Goal: Task Accomplishment & Management: Complete application form

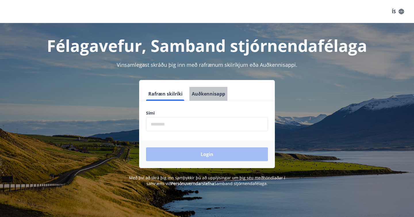
click at [198, 91] on button "Auðkennisapp" at bounding box center [209, 94] width 38 height 14
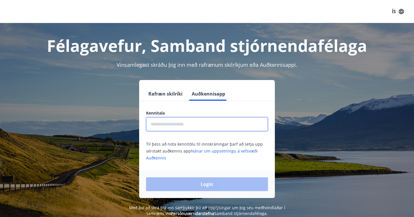
click at [182, 120] on input "text" at bounding box center [207, 124] width 122 height 14
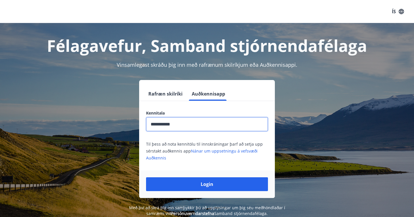
type input "**********"
click at [146, 177] on button "Login" at bounding box center [207, 184] width 122 height 14
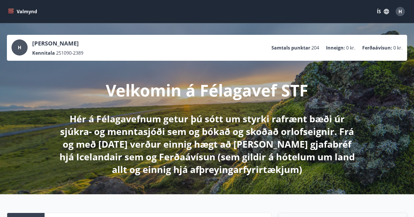
click at [8, 16] on button "Valmynd" at bounding box center [23, 11] width 32 height 10
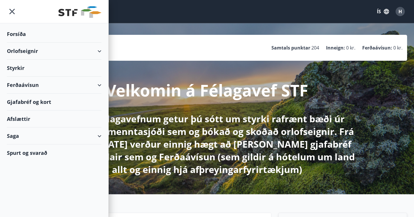
click at [31, 43] on div "Styrkir" at bounding box center [54, 34] width 95 height 17
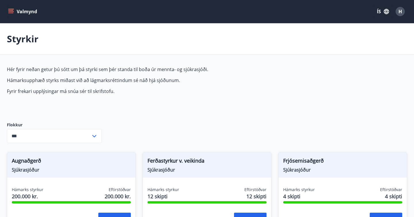
type input "***"
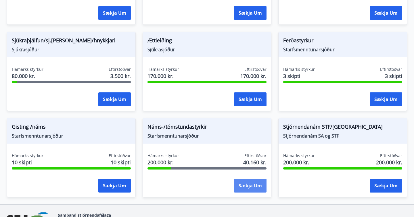
scroll to position [463, 0]
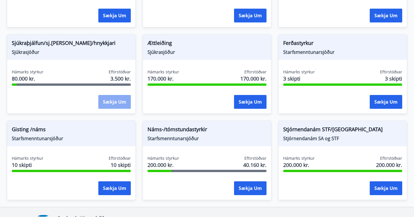
click at [106, 99] on button "Sækja um" at bounding box center [114, 102] width 32 height 14
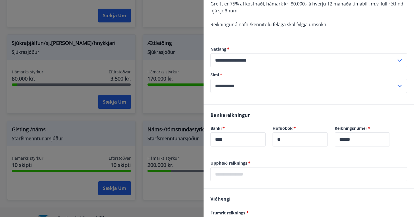
scroll to position [125, 0]
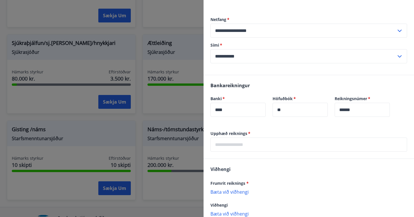
click at [267, 148] on input "text" at bounding box center [308, 144] width 197 height 14
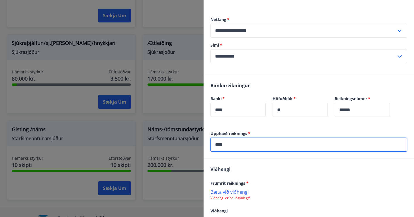
type input "****"
click at [241, 192] on p "Bæta við viðhengi" at bounding box center [308, 192] width 197 height 6
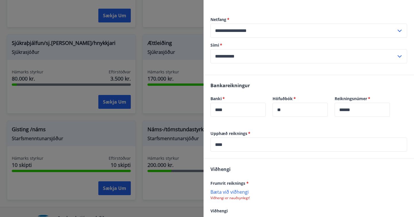
click at [232, 189] on p "Bæta við viðhengi" at bounding box center [308, 192] width 197 height 6
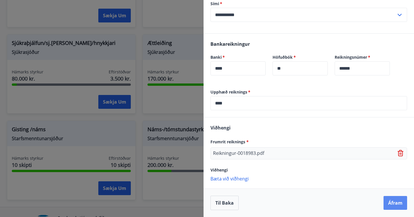
click at [389, 202] on button "Áfram" at bounding box center [396, 203] width 24 height 14
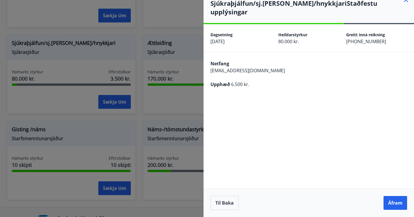
scroll to position [0, 0]
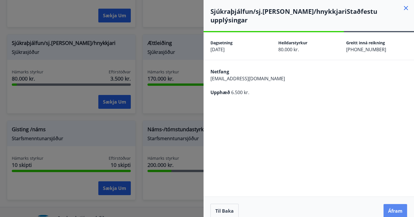
click at [392, 204] on button "Áfram" at bounding box center [396, 211] width 24 height 14
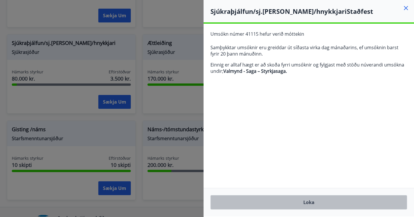
click at [304, 207] on button "Loka" at bounding box center [308, 202] width 197 height 14
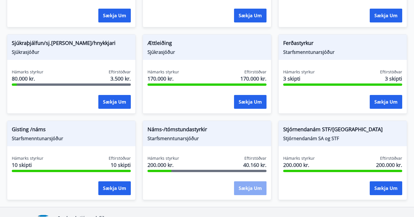
click at [244, 187] on button "Sækja um" at bounding box center [250, 188] width 32 height 14
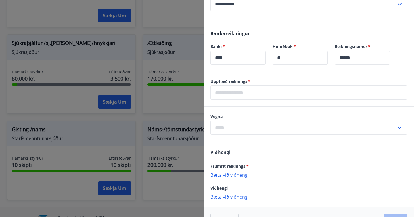
scroll to position [255, 0]
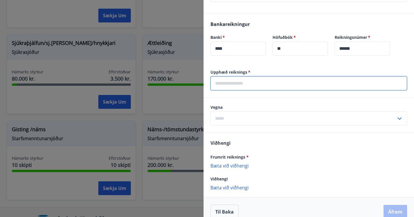
click at [251, 83] on input "text" at bounding box center [308, 83] width 197 height 14
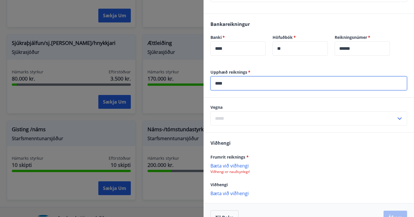
type input "****"
click at [254, 117] on input "text" at bounding box center [303, 118] width 186 height 14
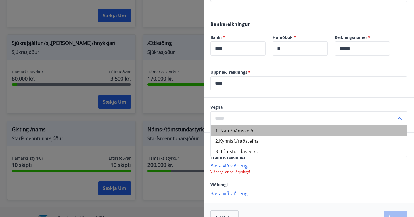
click at [251, 131] on li "1. Nám/námskeið" at bounding box center [309, 130] width 196 height 10
type input "**********"
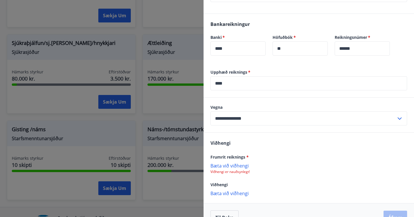
click at [229, 163] on p "Bæta við viðhengi" at bounding box center [308, 165] width 197 height 6
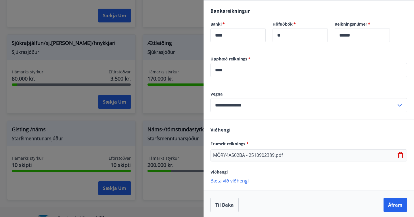
scroll to position [270, 0]
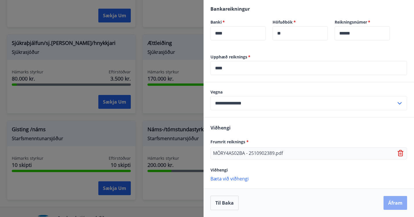
click at [391, 200] on button "Áfram" at bounding box center [396, 203] width 24 height 14
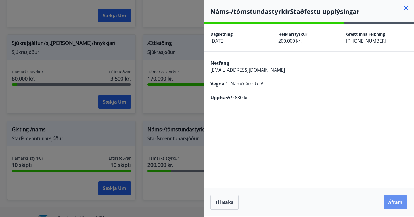
click at [391, 200] on button "Áfram" at bounding box center [396, 202] width 24 height 14
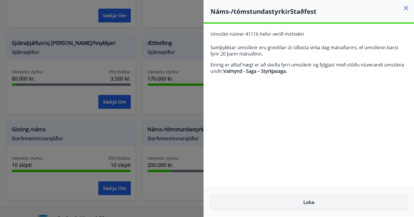
click at [320, 200] on button "Loka" at bounding box center [308, 202] width 197 height 14
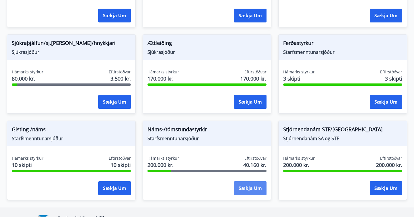
click at [249, 186] on button "Sækja um" at bounding box center [250, 188] width 32 height 14
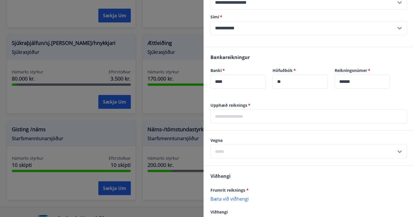
scroll to position [264, 0]
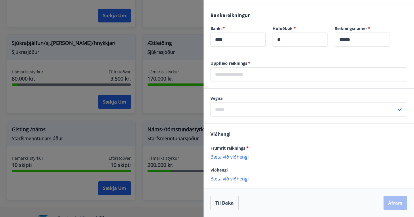
click at [264, 84] on div "Upphæð reiknings   * ​" at bounding box center [309, 74] width 210 height 28
click at [264, 75] on input "text" at bounding box center [308, 74] width 197 height 14
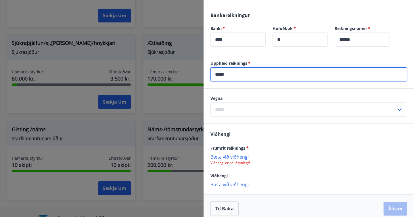
type input "*****"
click at [263, 110] on input "text" at bounding box center [303, 109] width 186 height 14
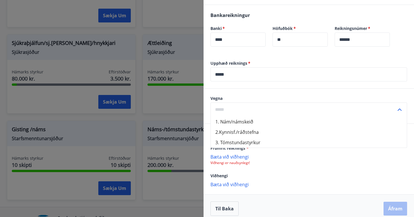
click at [257, 122] on li "1. Nám/námskeið" at bounding box center [309, 121] width 196 height 10
type input "**********"
click at [237, 156] on p "Bæta við viðhengi" at bounding box center [308, 157] width 197 height 6
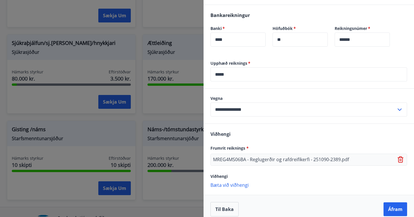
scroll to position [270, 0]
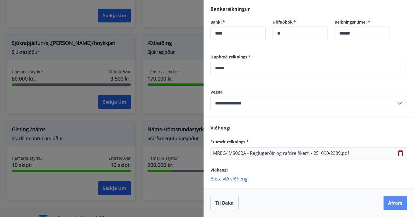
click at [406, 208] on button "Áfram" at bounding box center [396, 203] width 24 height 14
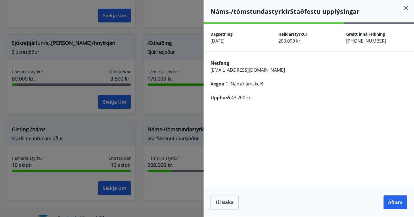
scroll to position [0, 0]
click at [396, 204] on button "Áfram" at bounding box center [396, 202] width 24 height 14
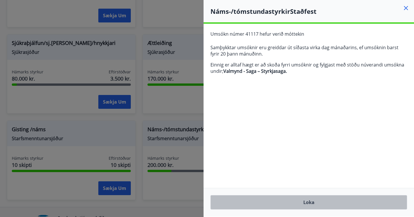
click at [315, 204] on button "Loka" at bounding box center [308, 202] width 197 height 14
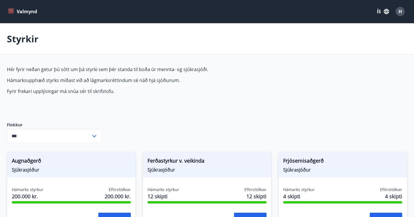
click at [3, 9] on div "Valmynd ÍS H" at bounding box center [207, 11] width 414 height 23
click at [11, 12] on icon "menu" at bounding box center [11, 11] width 6 height 1
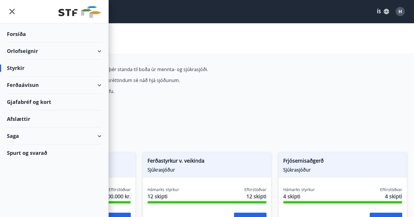
click at [96, 135] on div "Saga" at bounding box center [54, 135] width 95 height 17
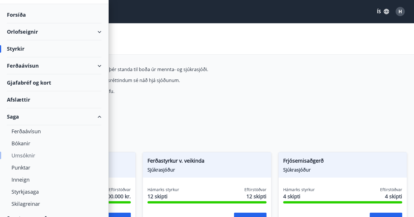
scroll to position [21, 0]
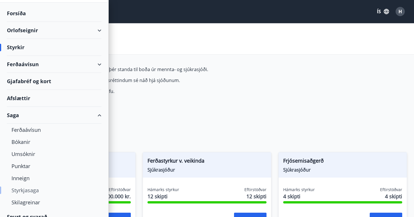
click at [28, 193] on div "Styrkjasaga" at bounding box center [54, 190] width 85 height 12
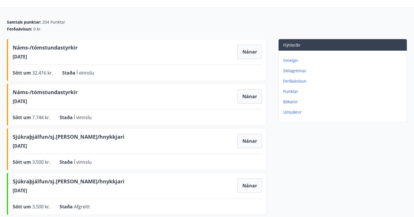
scroll to position [48, 0]
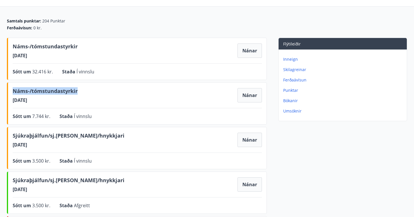
drag, startPoint x: 79, startPoint y: 91, endPoint x: 13, endPoint y: 91, distance: 65.6
click at [13, 91] on div "Náms-/tómstundastyrkir 25.08.2025 Nánar" at bounding box center [137, 95] width 249 height 16
copy span "Náms-/tómstundastyrkir"
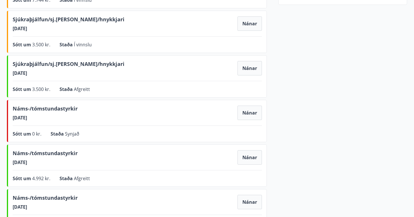
scroll to position [298, 0]
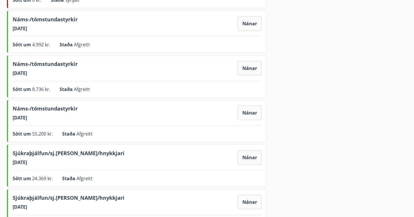
click at [129, 112] on div "Náms-/tómstundastyrkir 02.06.2025 Nánar" at bounding box center [137, 113] width 249 height 16
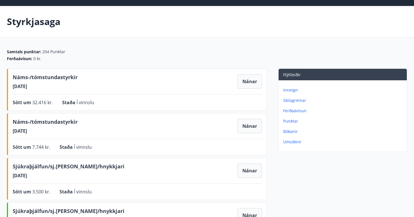
scroll to position [0, 0]
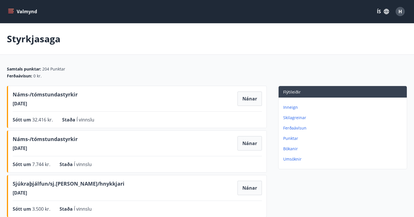
click at [26, 14] on button "Valmynd" at bounding box center [23, 11] width 32 height 10
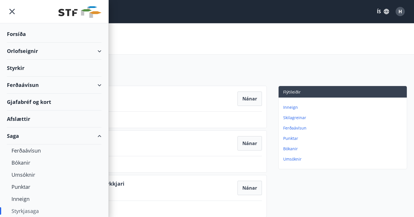
click at [24, 43] on div "Styrkir" at bounding box center [54, 34] width 95 height 17
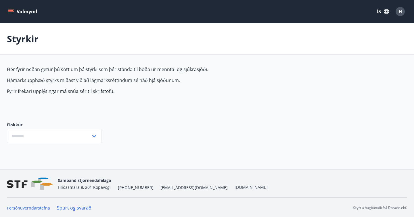
type input "***"
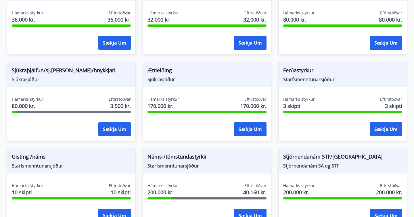
scroll to position [501, 0]
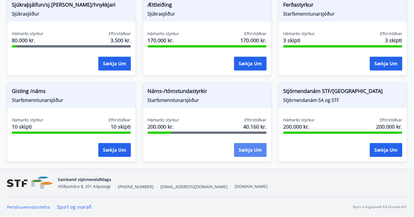
click at [248, 152] on button "Sækja um" at bounding box center [250, 150] width 32 height 14
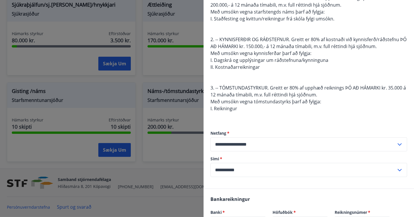
scroll to position [0, 0]
